Goal: Task Accomplishment & Management: Manage account settings

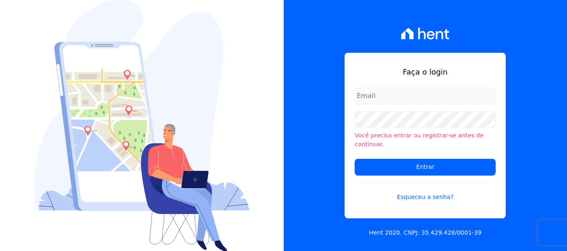
type input "maria.edinea@markaprime.com.br"
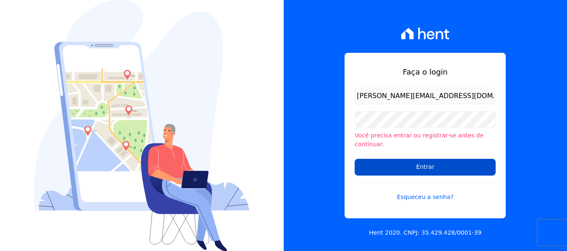
click at [450, 161] on input "Entrar" at bounding box center [425, 167] width 141 height 17
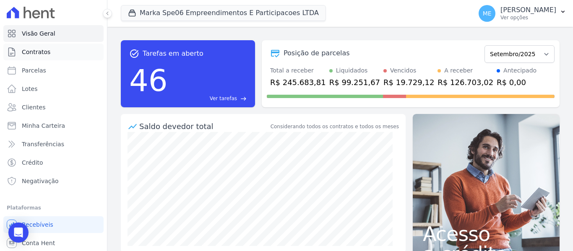
click at [57, 57] on link "Contratos" at bounding box center [53, 52] width 100 height 17
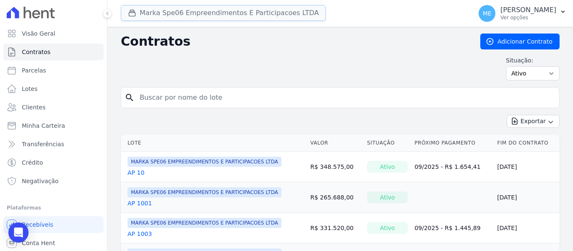
click at [150, 14] on button "Marka Spe06 Empreendimentos E Participacoes LTDA" at bounding box center [223, 13] width 205 height 16
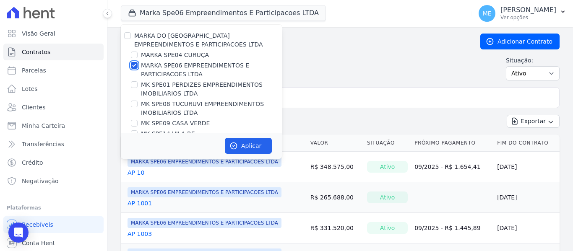
click at [136, 65] on input "MARKA SPE06 EMPREENDIMENTOS E PARTICIPACOES LTDA" at bounding box center [134, 65] width 7 height 7
checkbox input "false"
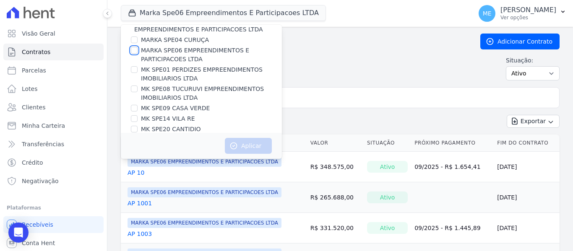
scroll to position [23, 0]
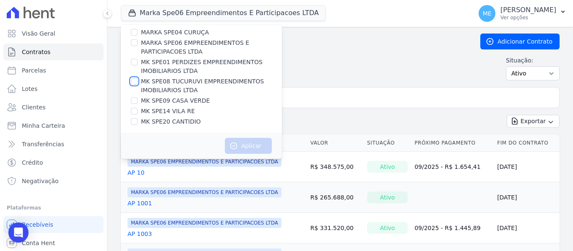
click at [135, 81] on input "MK SPE08 TUCURUVI EMPREENDIMENTOS IMOBILIARIOS LTDA" at bounding box center [134, 81] width 7 height 7
checkbox input "true"
click at [246, 149] on button "Aplicar" at bounding box center [248, 146] width 47 height 16
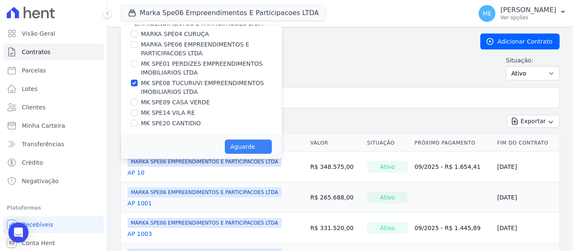
scroll to position [21, 0]
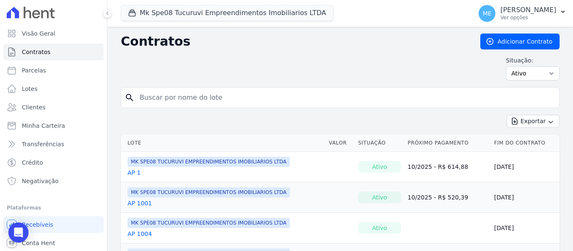
click at [178, 96] on input "search" at bounding box center [345, 97] width 421 height 17
type input "12"
click at [139, 205] on link "AP 12" at bounding box center [136, 203] width 17 height 8
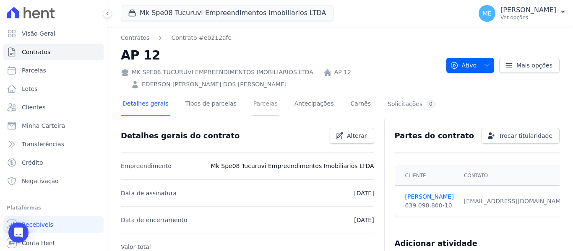
click at [256, 104] on link "Parcelas" at bounding box center [266, 105] width 28 height 22
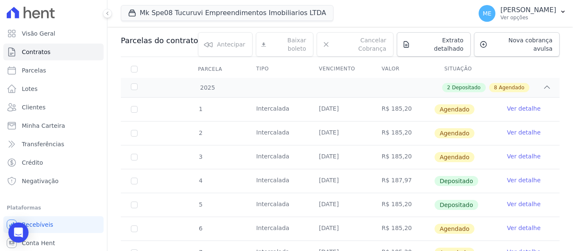
scroll to position [126, 0]
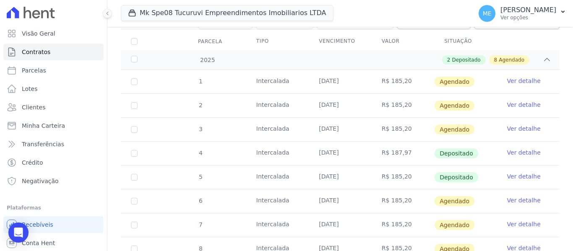
click at [507, 196] on link "Ver detalhe" at bounding box center [524, 200] width 34 height 8
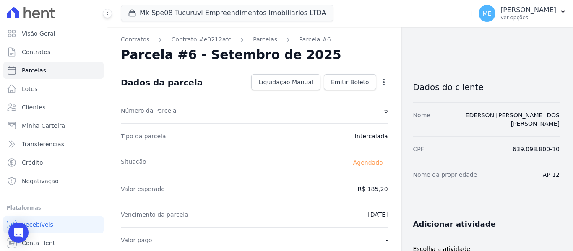
click at [380, 83] on icon "button" at bounding box center [384, 82] width 8 height 8
click at [339, 95] on link "Alterar" at bounding box center [348, 93] width 74 height 15
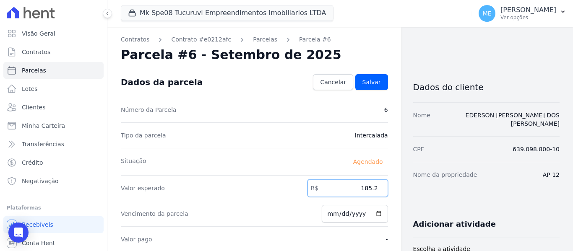
click at [373, 188] on input "185.2" at bounding box center [348, 189] width 81 height 18
type input "190.99"
click at [376, 83] on span "Salvar" at bounding box center [372, 82] width 18 height 8
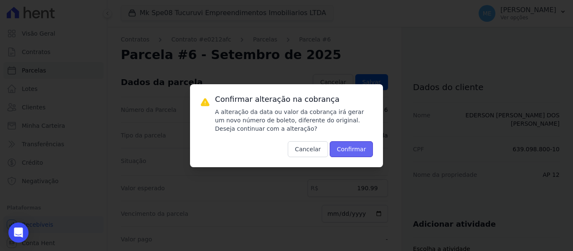
click at [364, 149] on button "Confirmar" at bounding box center [352, 149] width 44 height 16
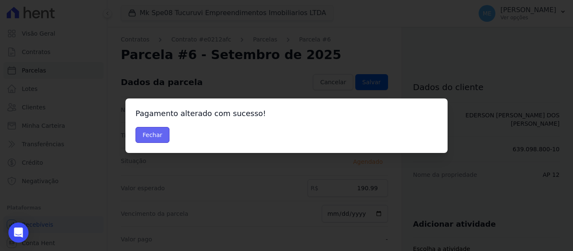
click at [158, 131] on button "Fechar" at bounding box center [153, 135] width 34 height 16
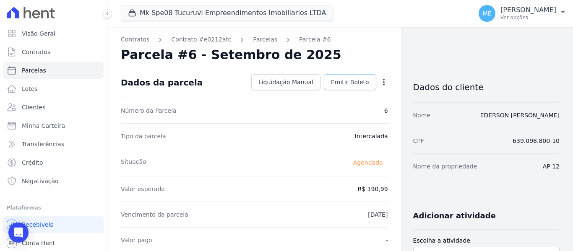
click at [348, 78] on span "Emitir Boleto" at bounding box center [350, 82] width 38 height 8
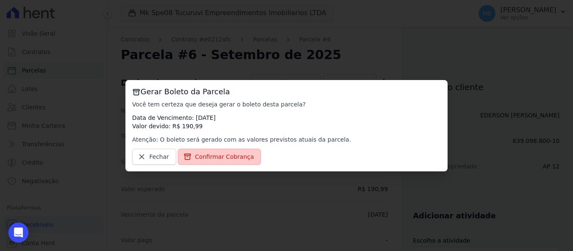
click at [238, 161] on span "Confirmar Cobrança" at bounding box center [224, 157] width 59 height 8
click at [211, 154] on span "Confirmar Cobrança" at bounding box center [224, 157] width 59 height 8
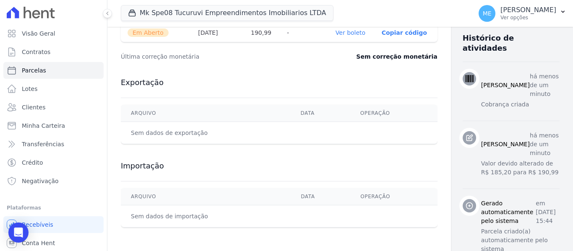
scroll to position [240, 0]
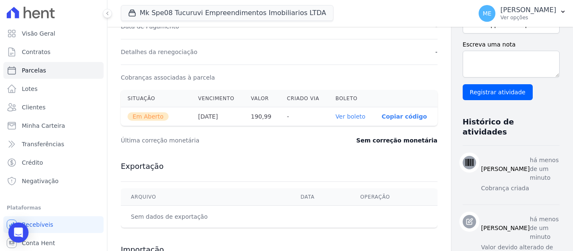
click at [342, 116] on link "Ver boleto" at bounding box center [351, 116] width 30 height 7
